Goal: Task Accomplishment & Management: Use online tool/utility

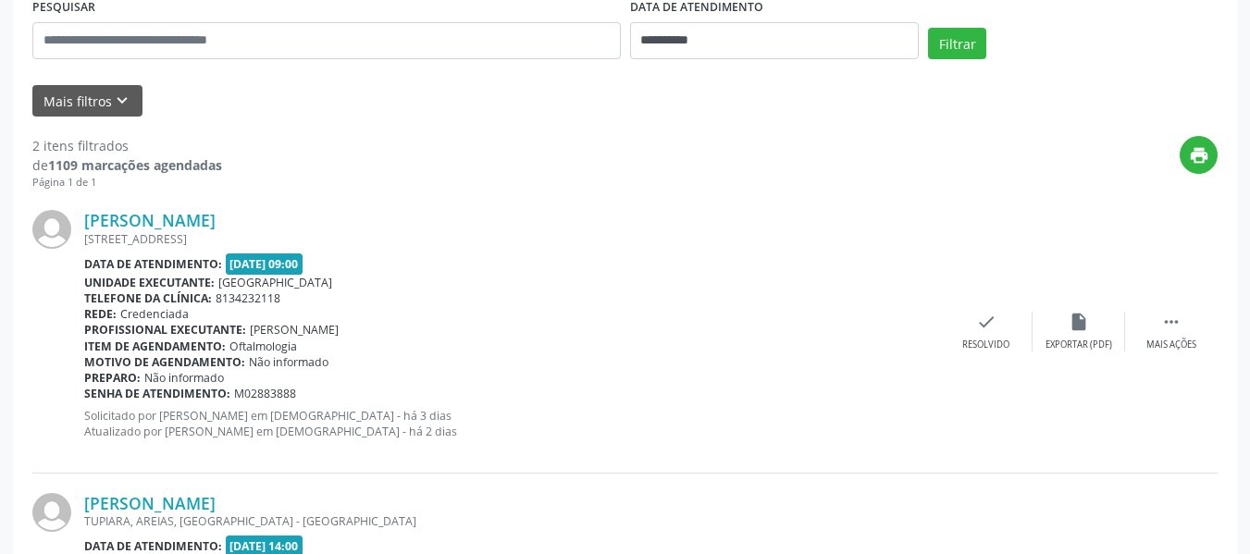
scroll to position [370, 0]
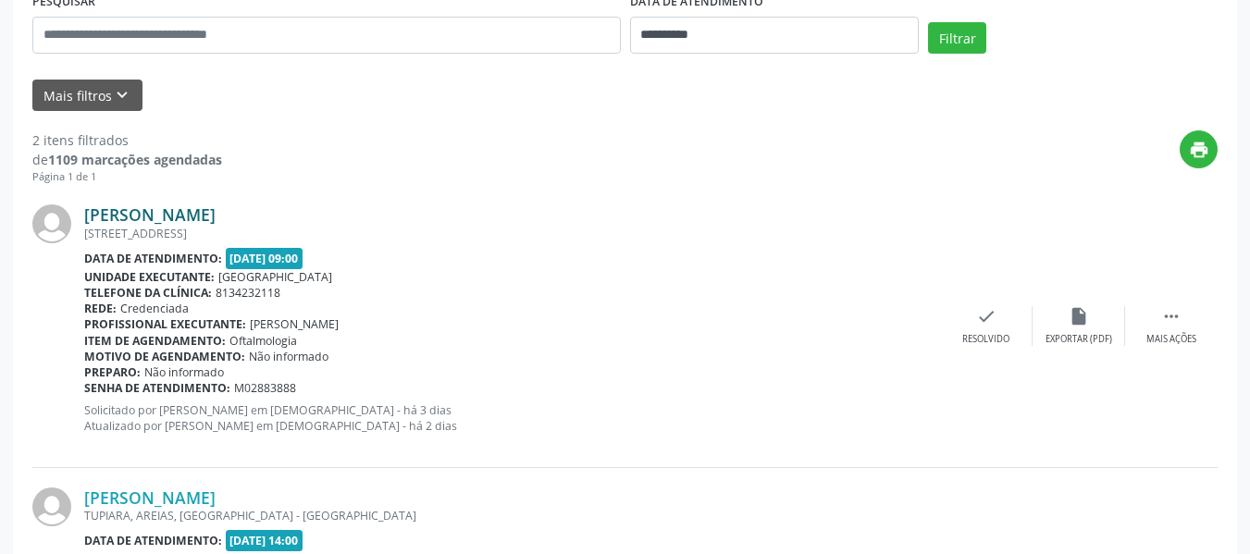
click at [166, 216] on link "[PERSON_NAME]" at bounding box center [149, 215] width 131 height 20
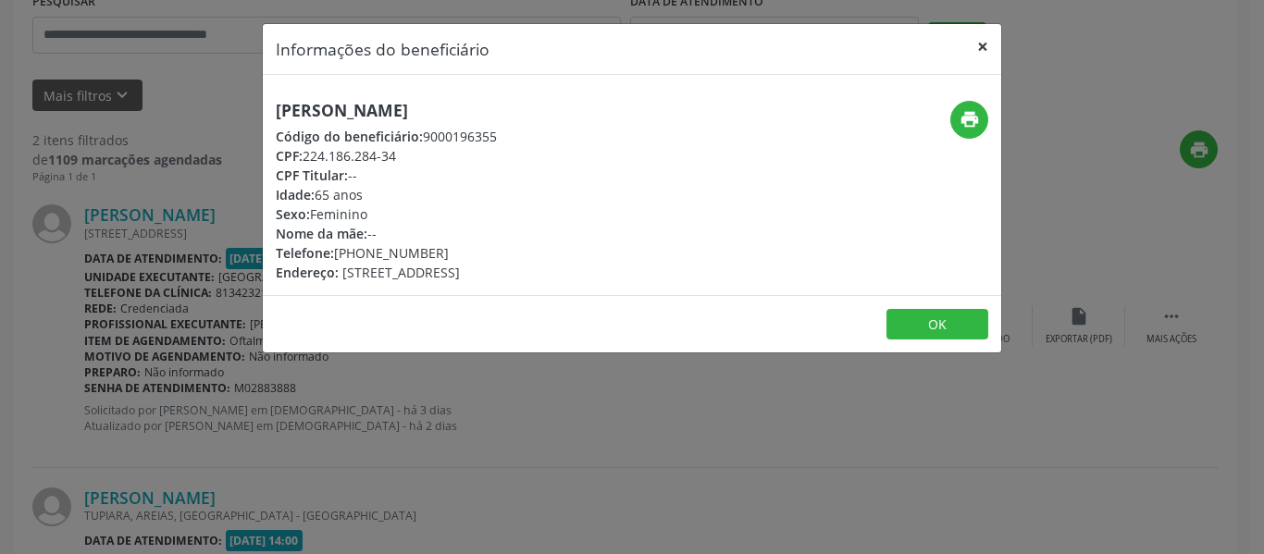
click at [974, 44] on button "×" at bounding box center [982, 46] width 37 height 45
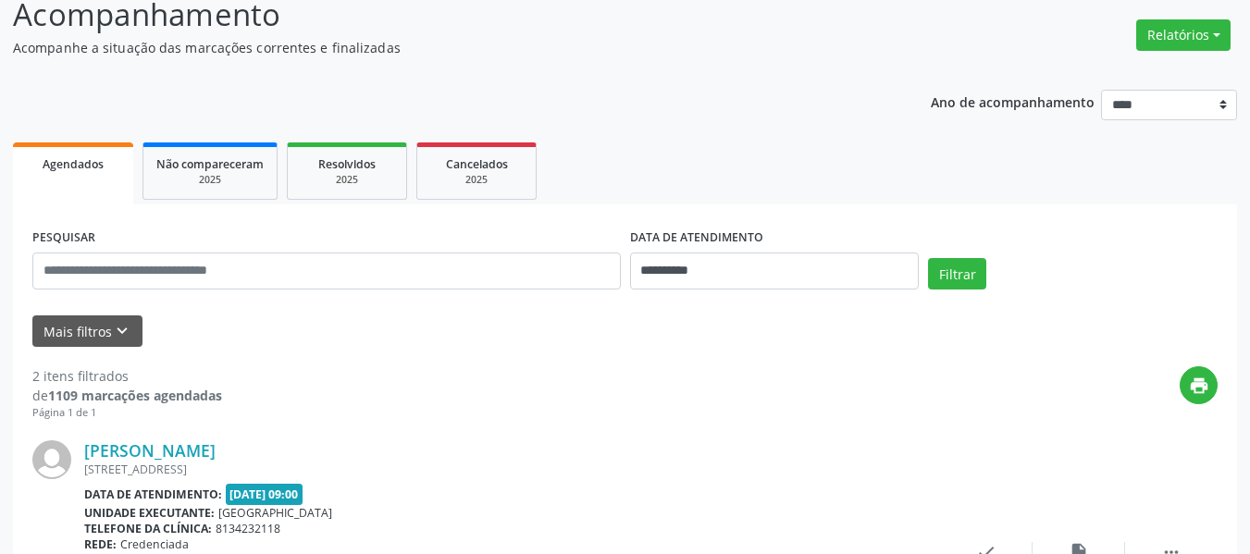
scroll to position [93, 0]
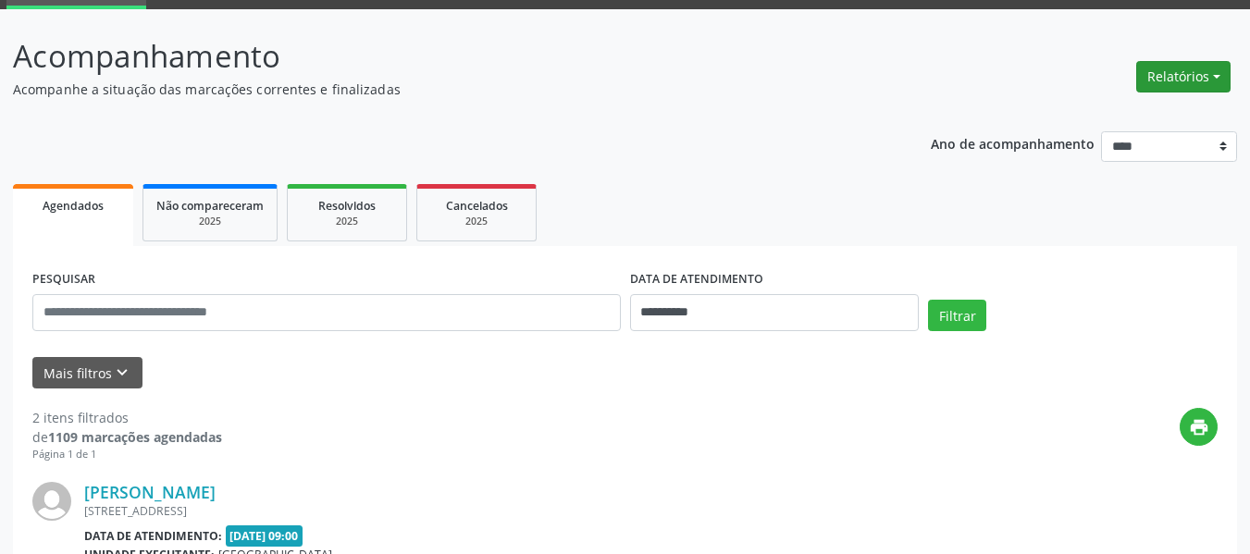
click at [1212, 74] on button "Relatórios" at bounding box center [1184, 76] width 94 height 31
click at [1106, 116] on link "Agendamentos" at bounding box center [1132, 117] width 199 height 26
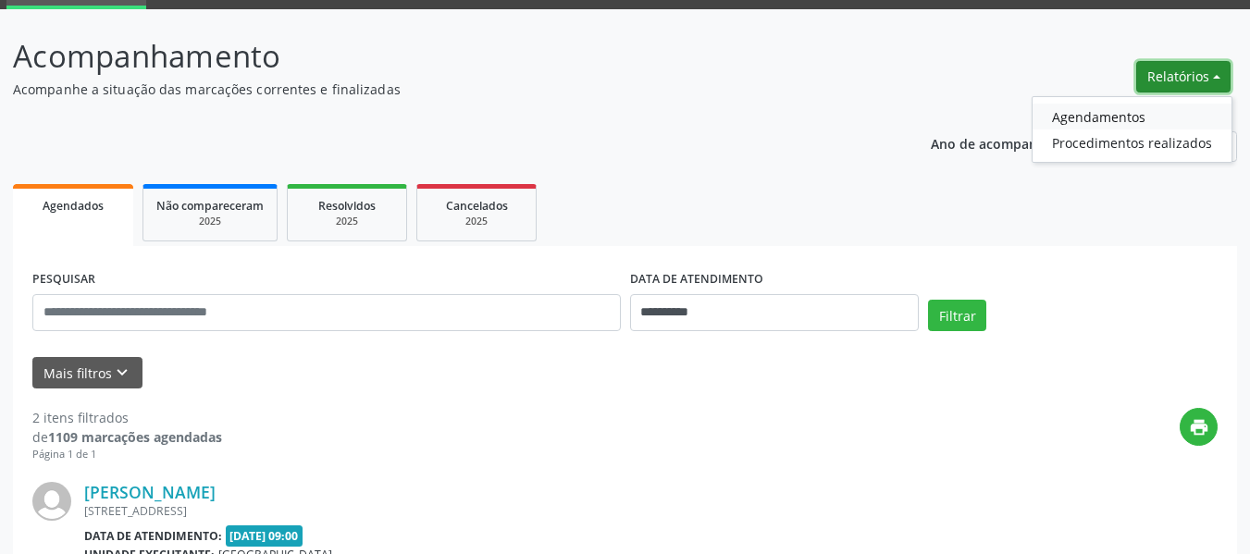
select select "*"
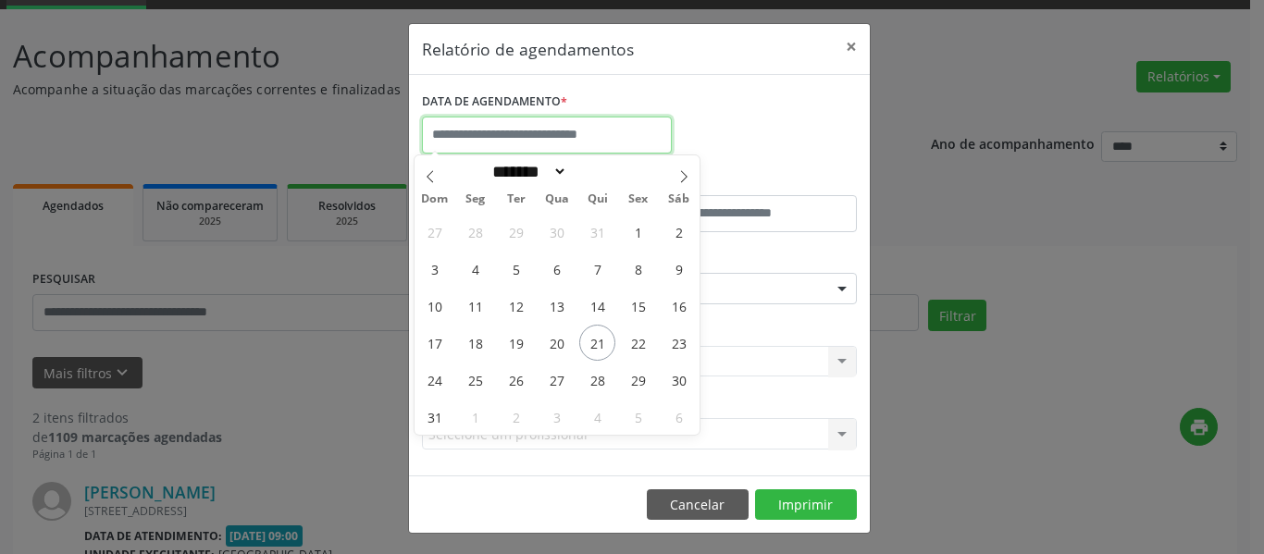
click at [466, 134] on input "text" at bounding box center [547, 135] width 250 height 37
click at [478, 382] on span "25" at bounding box center [475, 380] width 36 height 36
type input "**********"
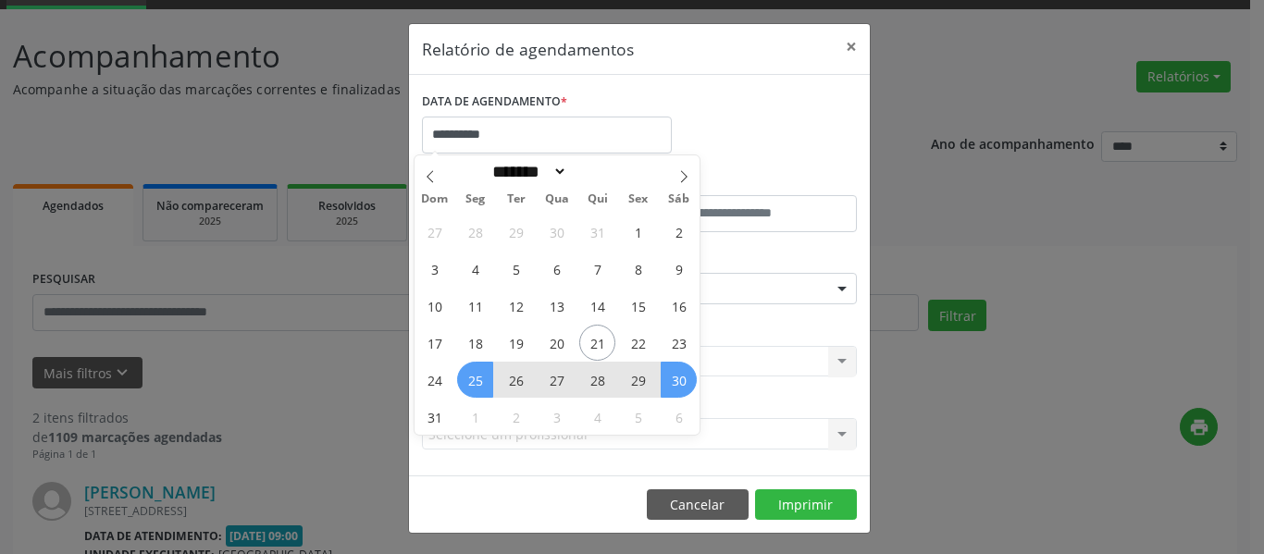
click at [673, 384] on span "30" at bounding box center [679, 380] width 36 height 36
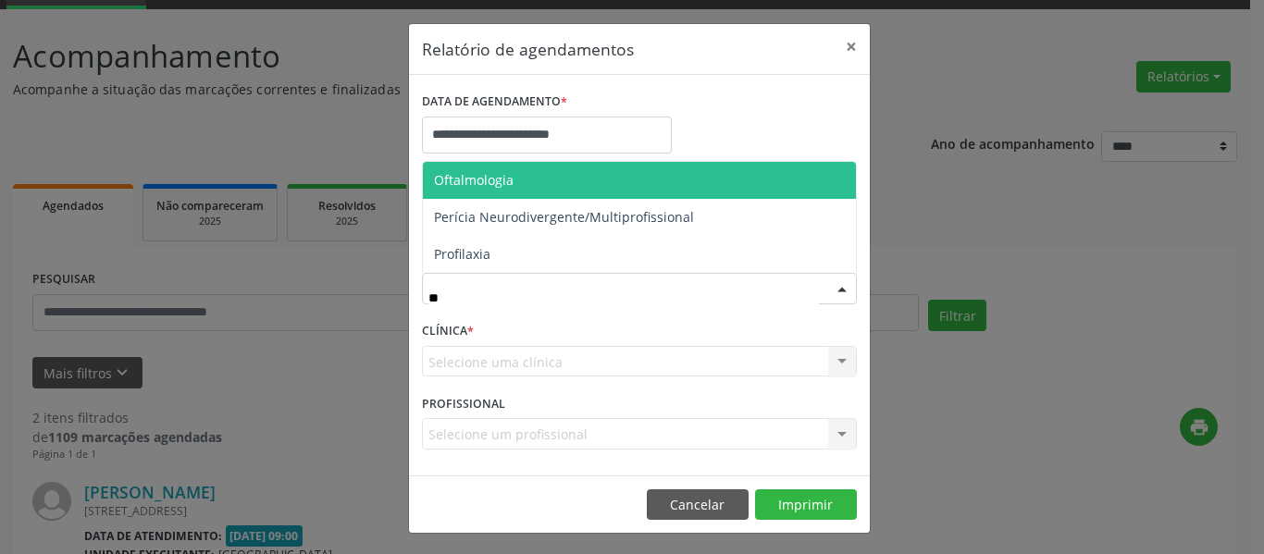
type input "***"
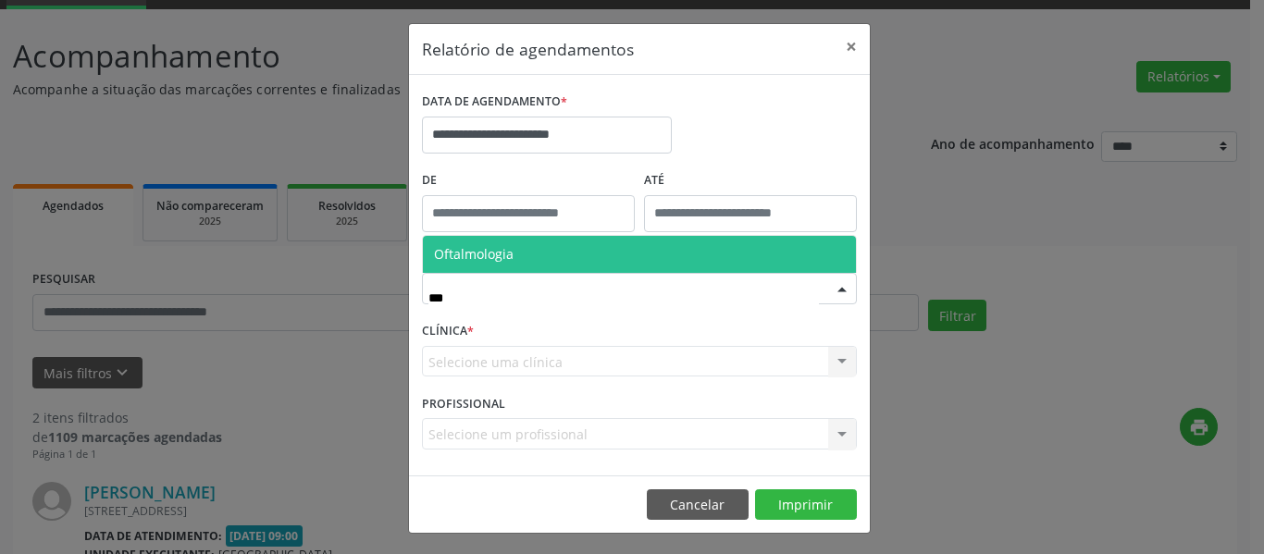
click at [482, 248] on span "Oftalmologia" at bounding box center [474, 254] width 80 height 18
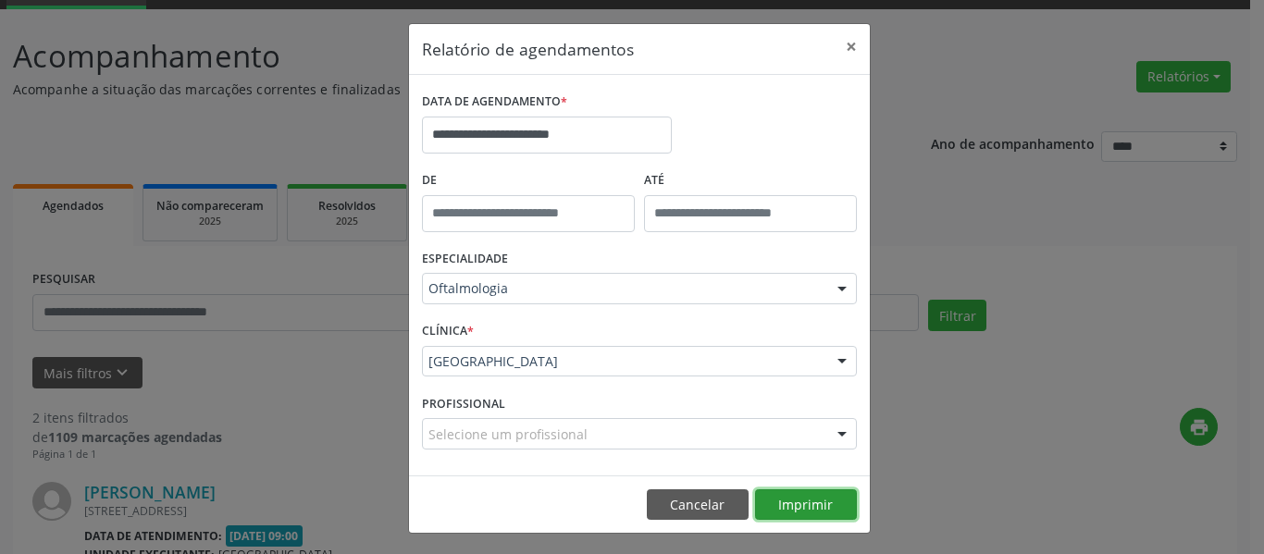
click at [790, 504] on button "Imprimir" at bounding box center [806, 505] width 102 height 31
click at [846, 44] on button "×" at bounding box center [851, 46] width 37 height 45
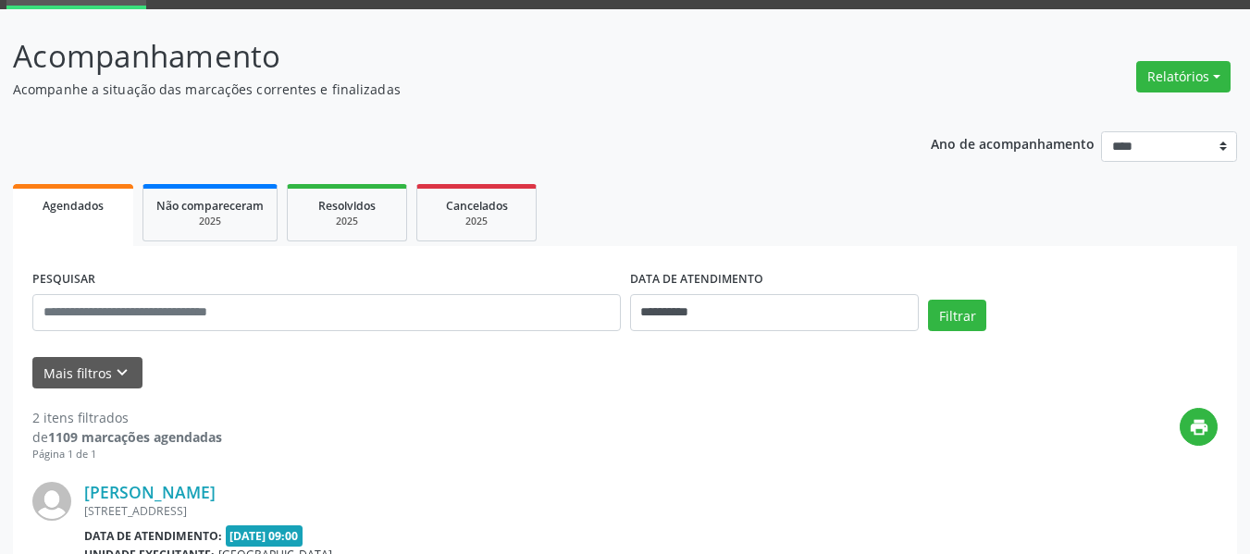
drag, startPoint x: 1224, startPoint y: 0, endPoint x: 610, endPoint y: 96, distance: 622.0
click at [610, 96] on p "Acompanhe a situação das marcações correntes e finalizadas" at bounding box center [441, 89] width 857 height 19
click at [1204, 79] on button "Relatórios" at bounding box center [1184, 76] width 94 height 31
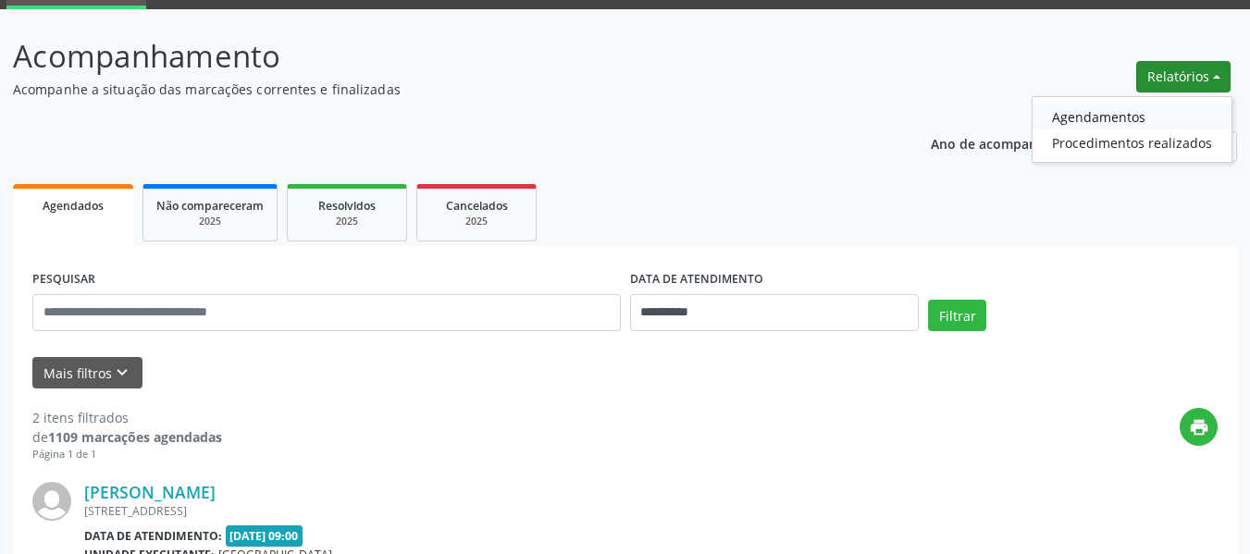
click at [1107, 116] on link "Agendamentos" at bounding box center [1132, 117] width 199 height 26
select select "*"
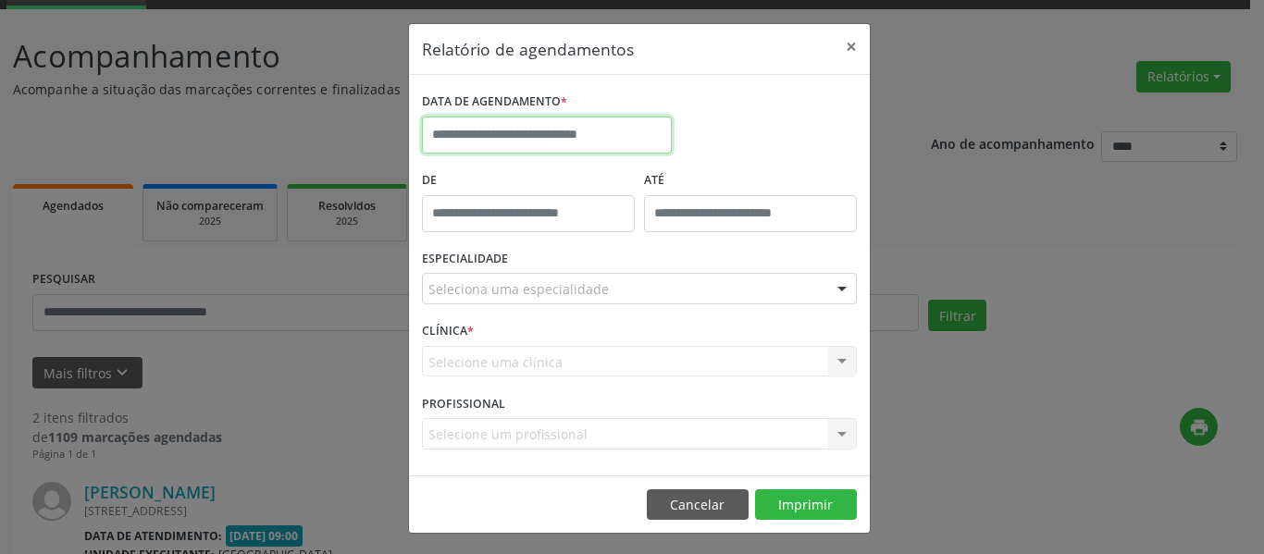
click at [443, 130] on input "text" at bounding box center [547, 135] width 250 height 37
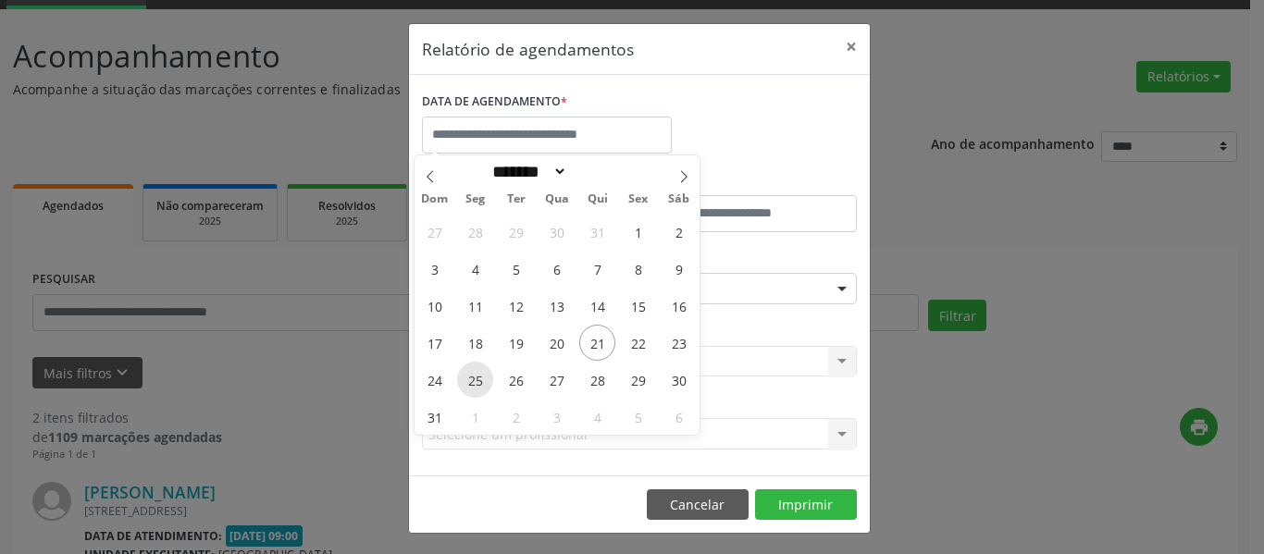
click at [478, 385] on span "25" at bounding box center [475, 380] width 36 height 36
type input "**********"
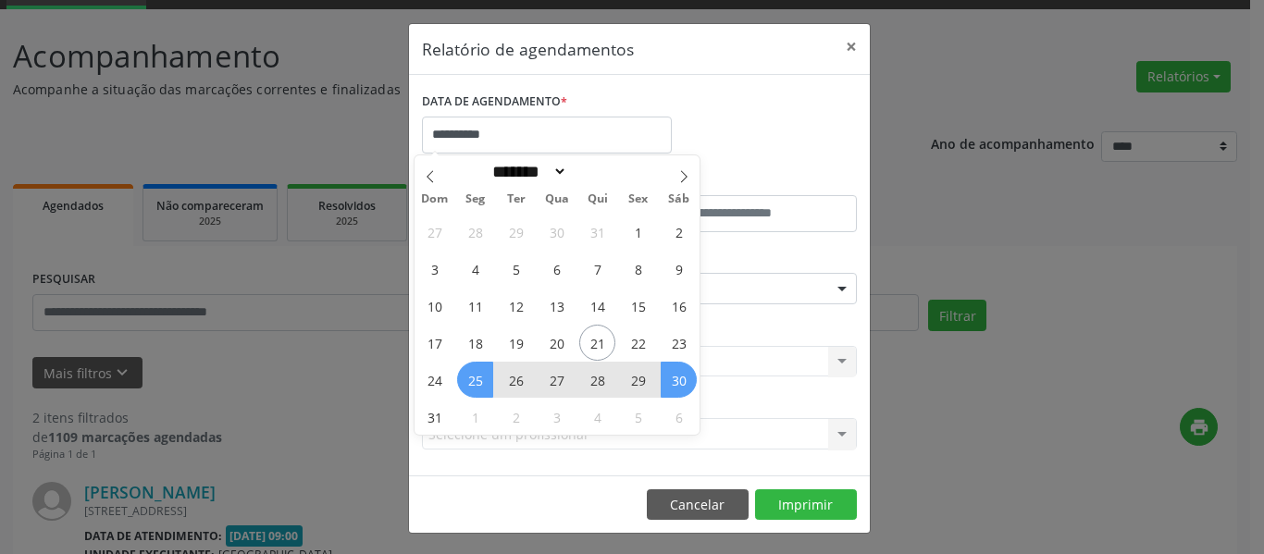
click at [682, 383] on span "30" at bounding box center [679, 380] width 36 height 36
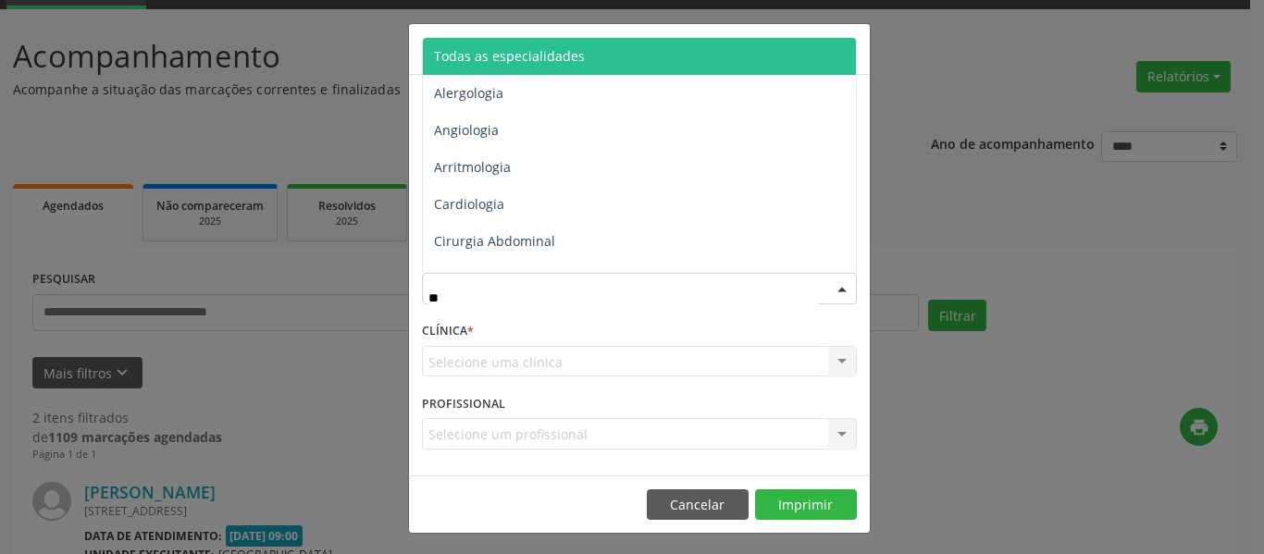
type input "***"
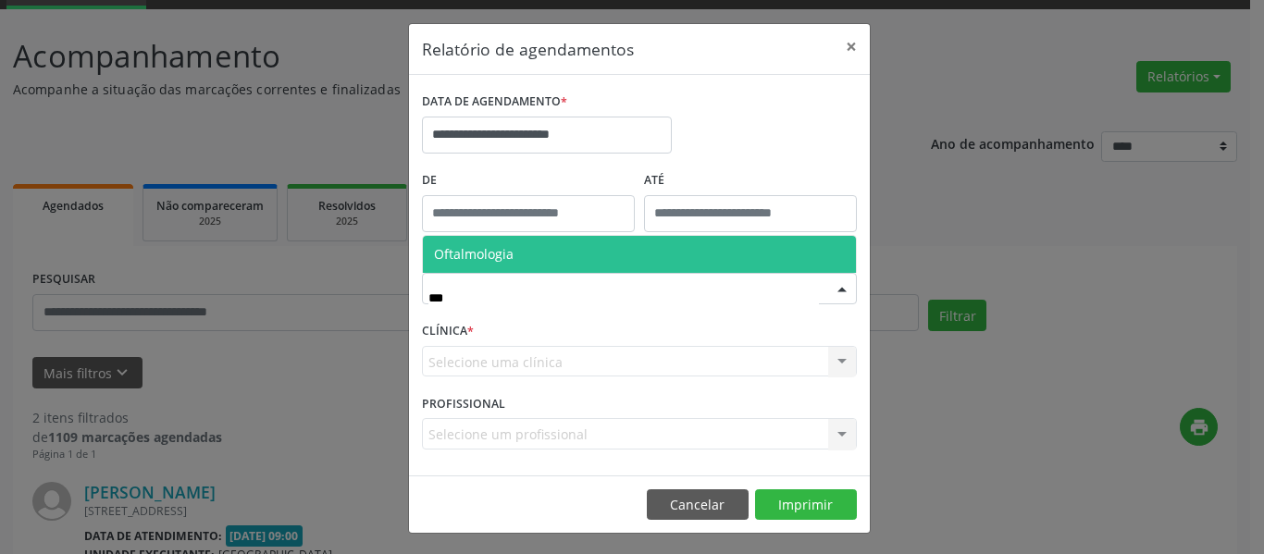
click at [491, 255] on span "Oftalmologia" at bounding box center [474, 254] width 80 height 18
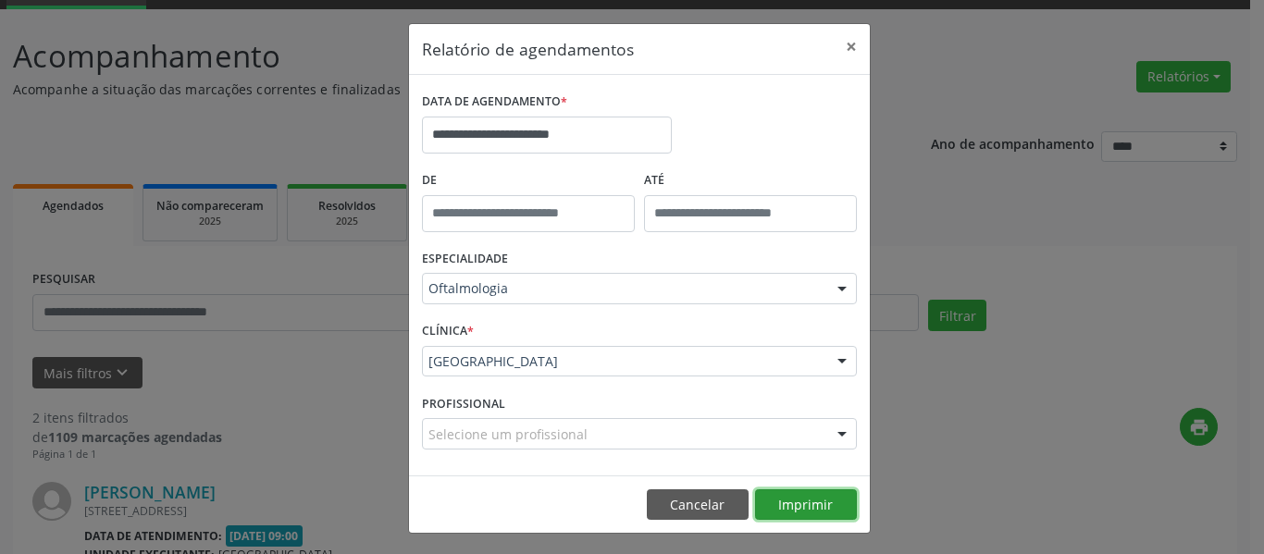
click at [806, 502] on button "Imprimir" at bounding box center [806, 505] width 102 height 31
click at [841, 45] on button "×" at bounding box center [851, 46] width 37 height 45
